Goal: Transaction & Acquisition: Book appointment/travel/reservation

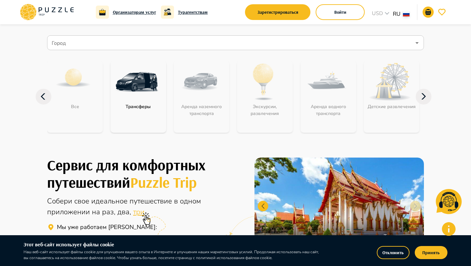
scroll to position [43, 0]
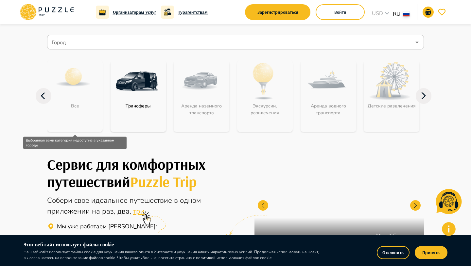
click at [84, 119] on div "Все" at bounding box center [75, 96] width 56 height 72
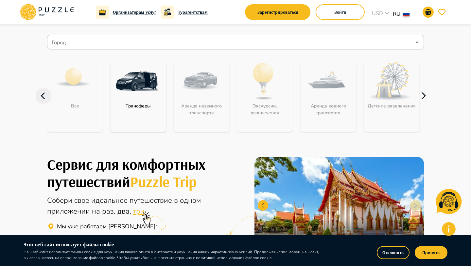
click at [427, 96] on icon "button" at bounding box center [424, 96] width 16 height 16
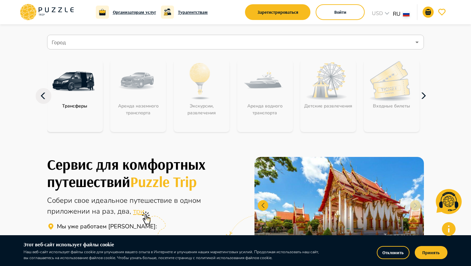
click at [427, 96] on icon "button" at bounding box center [424, 96] width 16 height 16
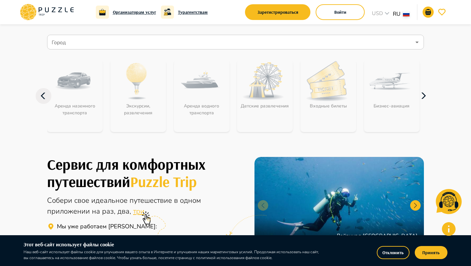
click at [427, 96] on icon "button" at bounding box center [424, 96] width 16 height 16
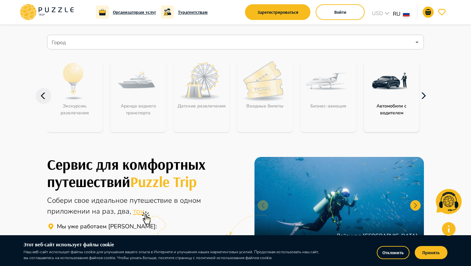
click at [427, 96] on icon "button" at bounding box center [424, 96] width 16 height 16
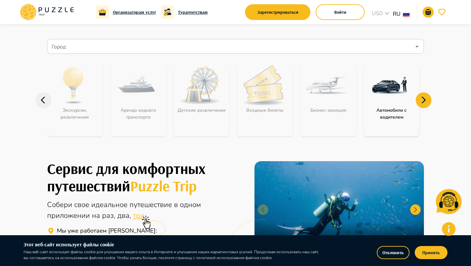
scroll to position [39, 0]
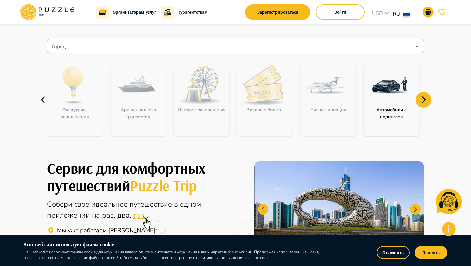
click at [46, 102] on icon "button" at bounding box center [44, 100] width 16 height 16
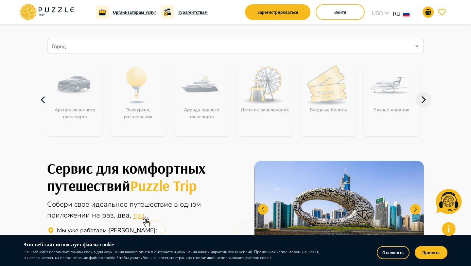
click at [46, 102] on icon "button" at bounding box center [44, 100] width 16 height 16
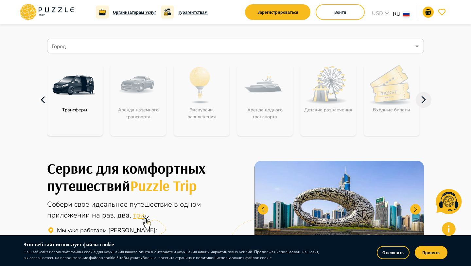
click at [46, 102] on icon "button" at bounding box center [44, 100] width 16 height 16
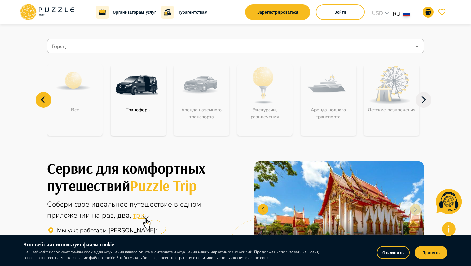
click at [164, 48] on input "Город" at bounding box center [230, 46] width 361 height 12
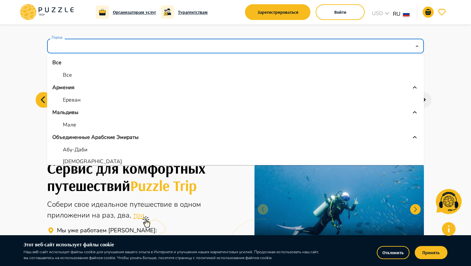
click at [75, 104] on li "Ереван" at bounding box center [235, 100] width 377 height 12
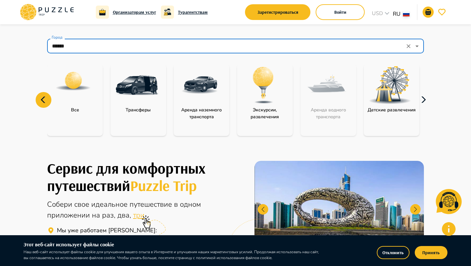
click at [426, 103] on icon "button" at bounding box center [424, 100] width 16 height 16
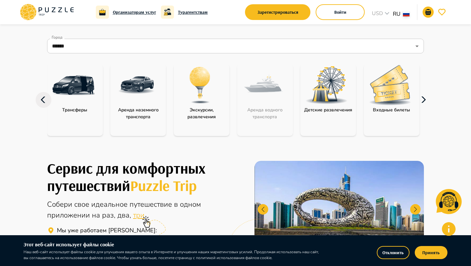
click at [426, 103] on icon "button" at bounding box center [424, 100] width 16 height 16
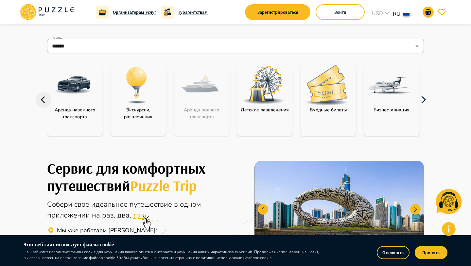
click at [426, 103] on icon "button" at bounding box center [424, 100] width 16 height 16
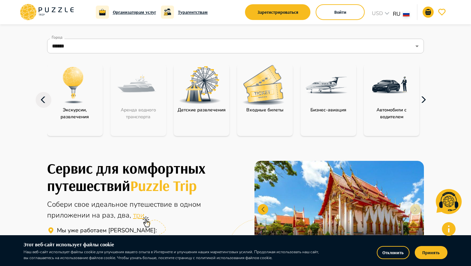
click at [426, 103] on icon "button" at bounding box center [424, 100] width 16 height 16
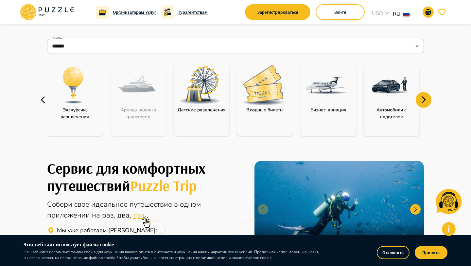
click at [44, 102] on icon "button" at bounding box center [43, 100] width 5 height 7
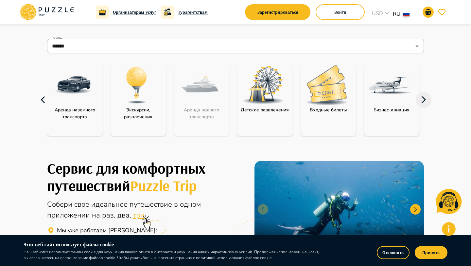
click at [44, 102] on icon "button" at bounding box center [43, 100] width 5 height 7
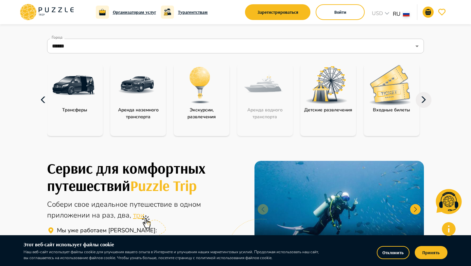
click at [44, 102] on icon "button" at bounding box center [43, 100] width 5 height 7
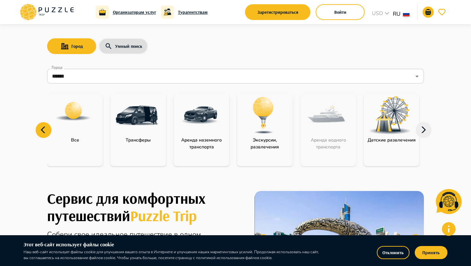
scroll to position [7, 0]
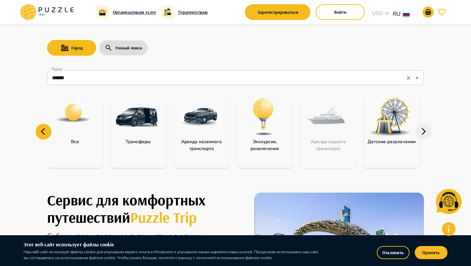
click at [93, 78] on input "******" at bounding box center [226, 78] width 353 height 12
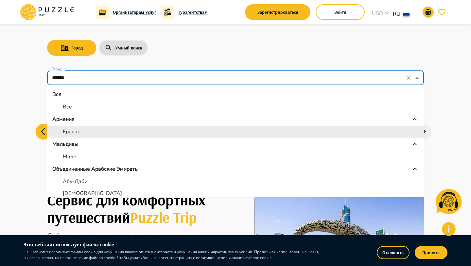
click at [93, 78] on input "******" at bounding box center [226, 78] width 353 height 12
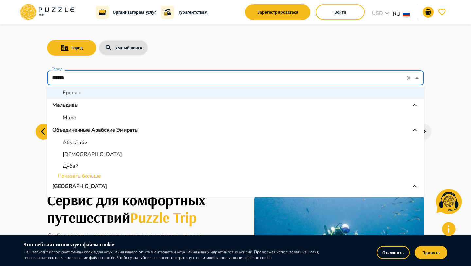
scroll to position [41, 0]
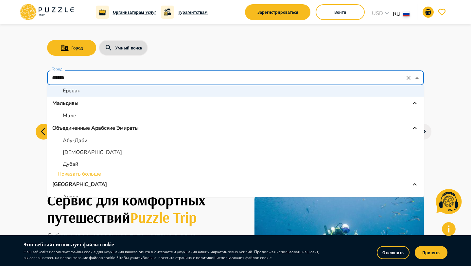
click at [79, 141] on p "Абу-Даби" at bounding box center [75, 140] width 25 height 8
type input "********"
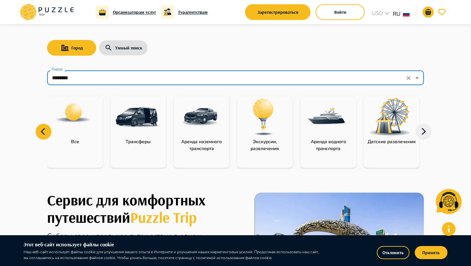
click at [387, 140] on p "Детские развлечения" at bounding box center [392, 141] width 55 height 7
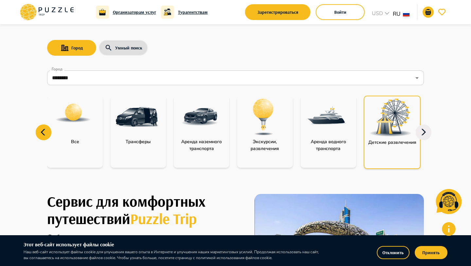
click at [385, 118] on img "category-children_activity" at bounding box center [391, 118] width 43 height 38
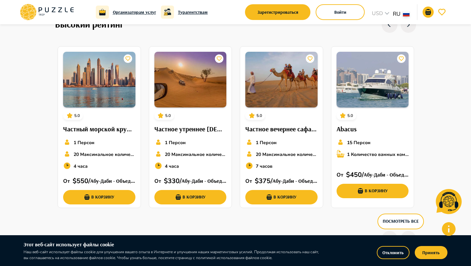
scroll to position [430, 0]
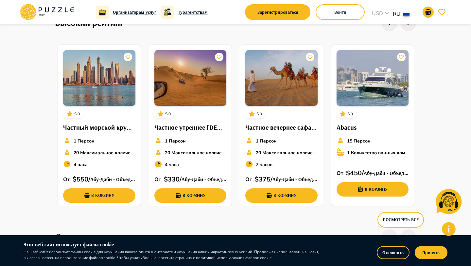
click at [185, 15] on h6 "Турагентствам" at bounding box center [193, 12] width 30 height 7
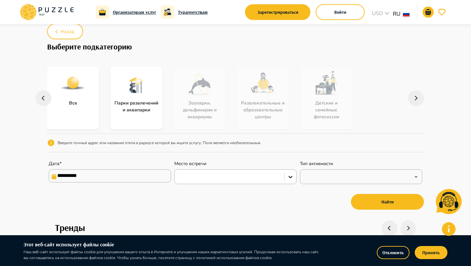
scroll to position [30, 0]
click at [203, 173] on div at bounding box center [229, 177] width 103 height 9
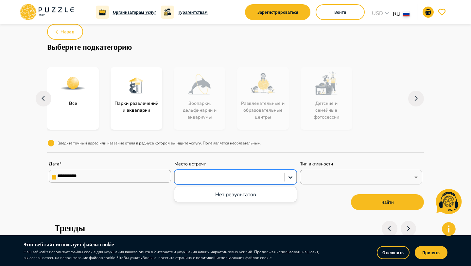
click at [193, 47] on h1 "Выберите подкатегорию" at bounding box center [235, 46] width 377 height 9
